Goal: Find specific page/section: Find specific page/section

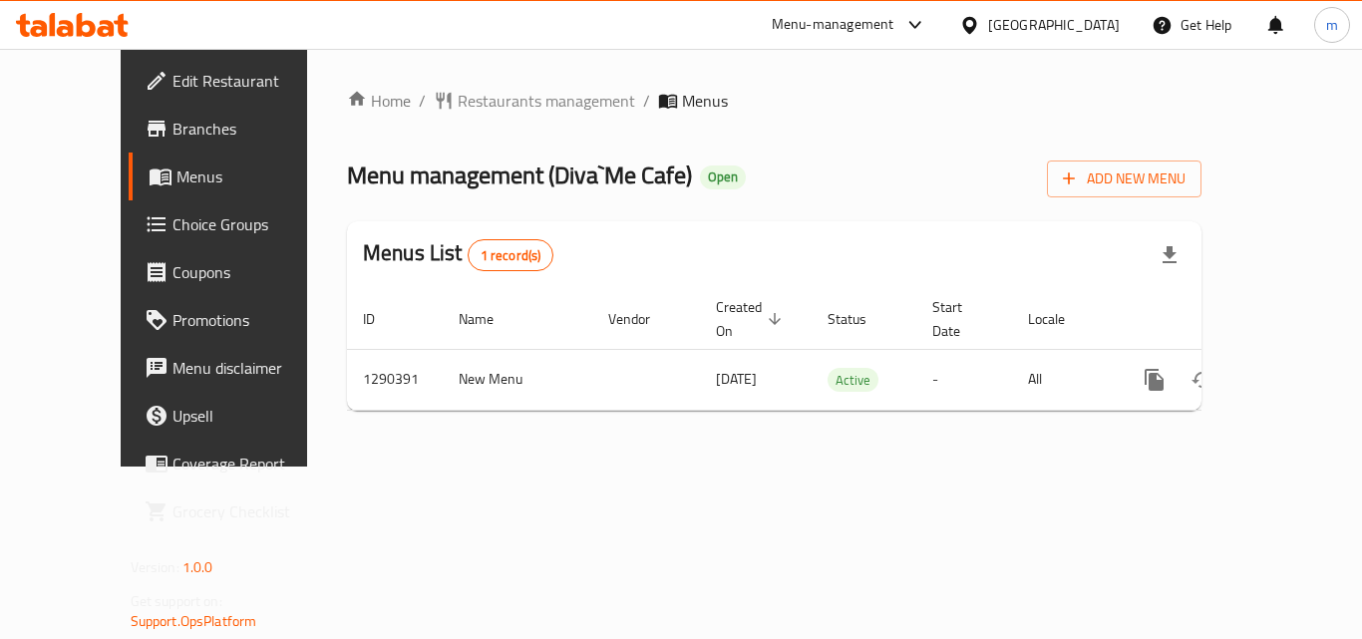
click at [105, 25] on icon at bounding box center [72, 25] width 113 height 24
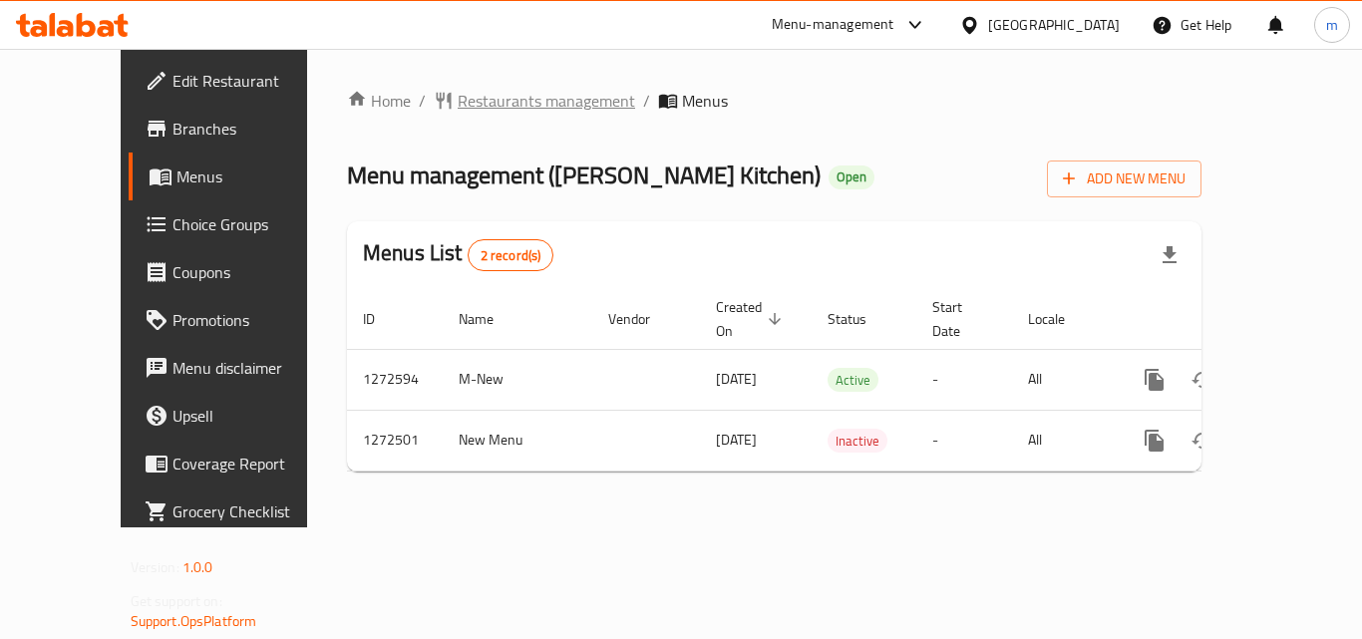
click at [508, 96] on span "Restaurants management" at bounding box center [546, 101] width 177 height 24
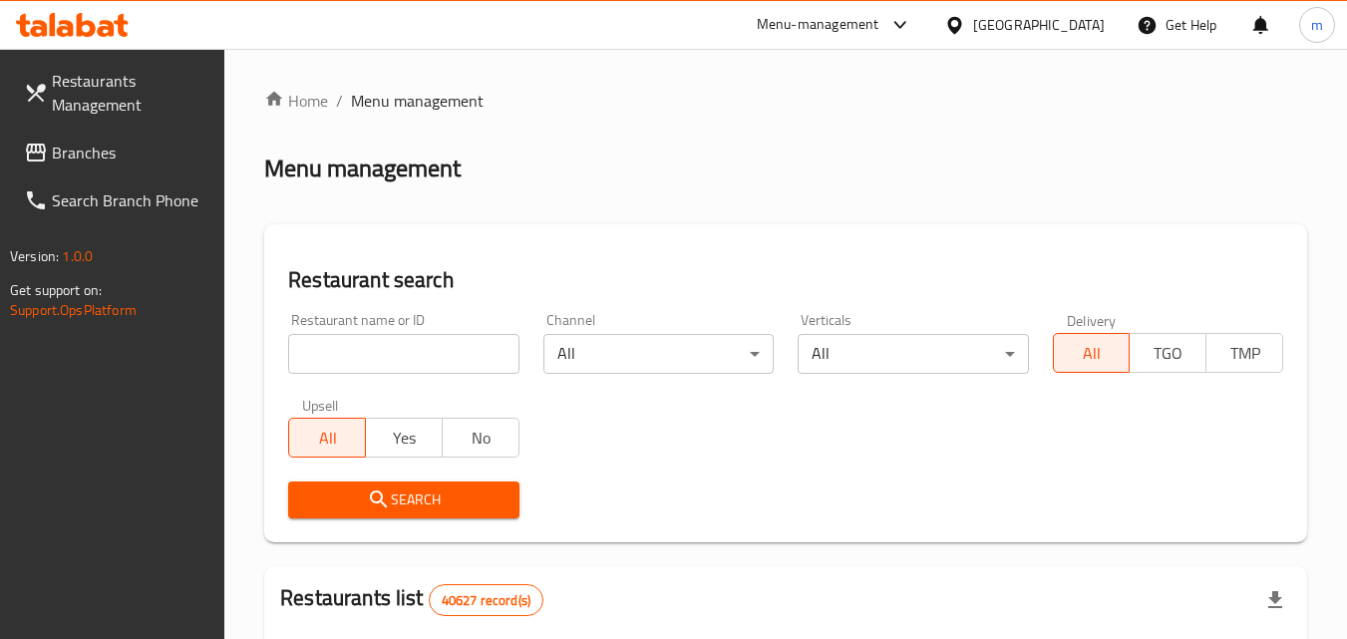
click at [411, 345] on input "search" at bounding box center [403, 354] width 230 height 40
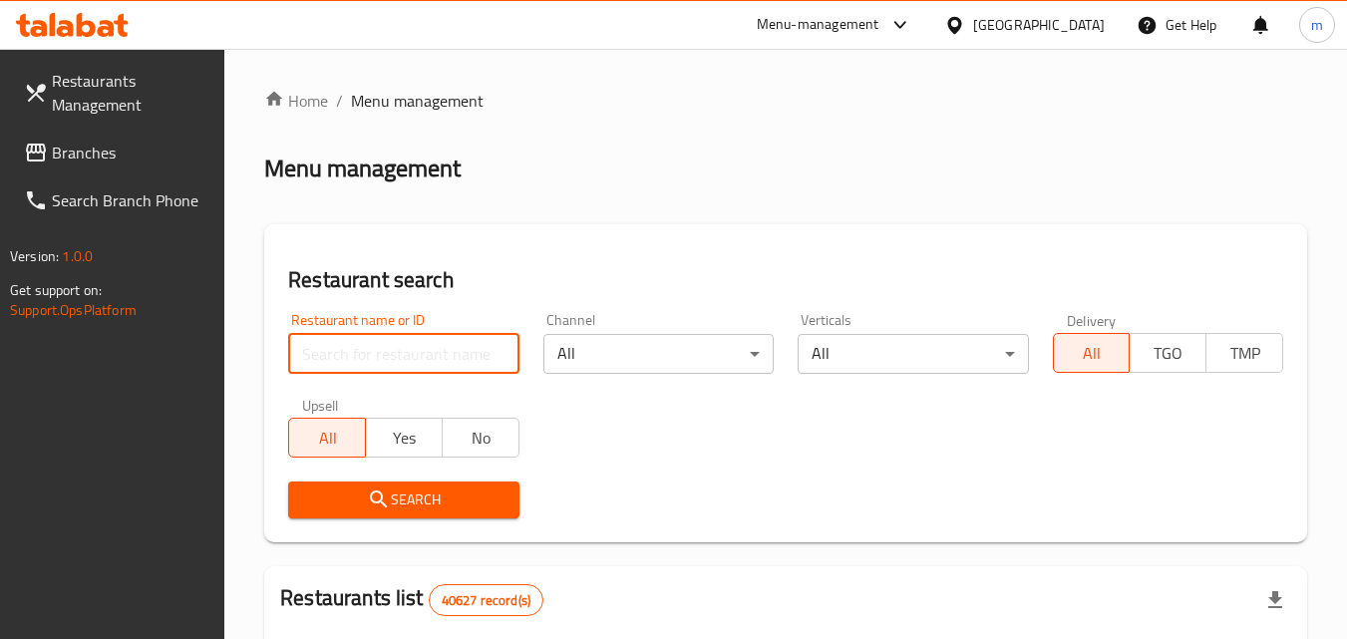
paste input "690306"
type input "690306"
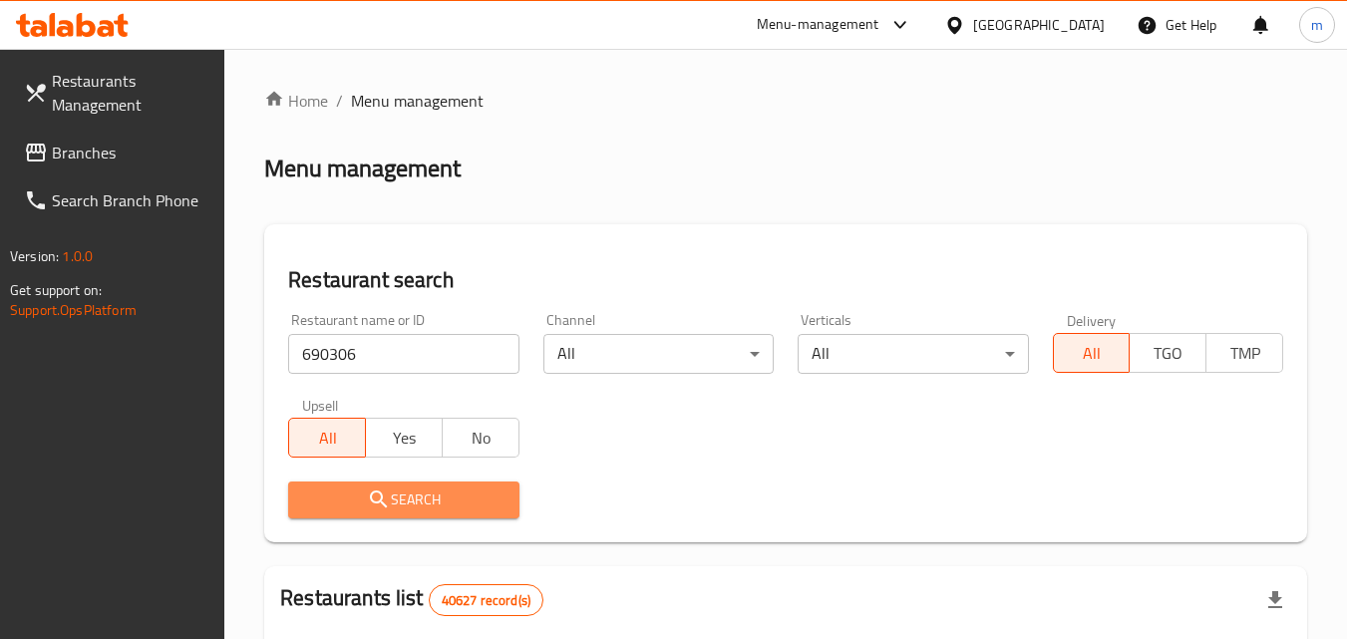
click at [368, 503] on icon "submit" at bounding box center [379, 500] width 24 height 24
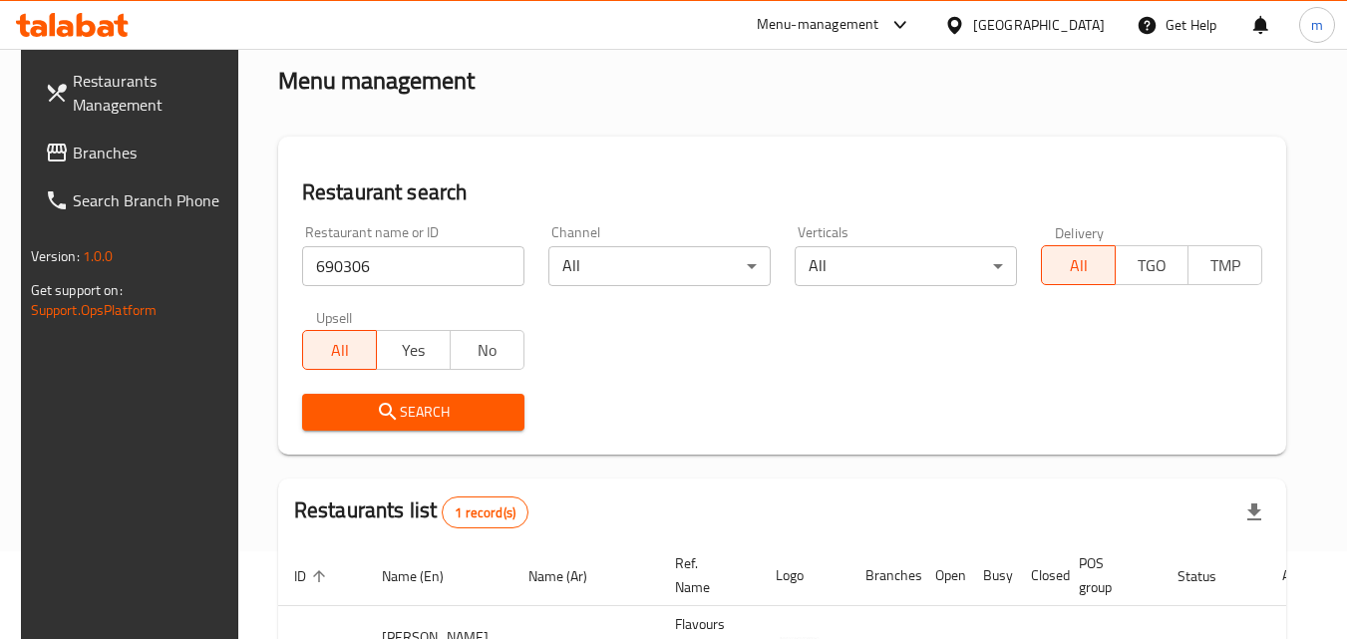
scroll to position [233, 0]
